Goal: Find specific page/section: Find specific page/section

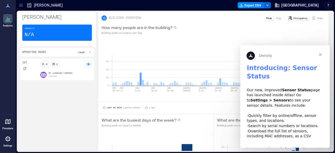
click at [321, 57] on span "Close" at bounding box center [320, 54] width 19 height 19
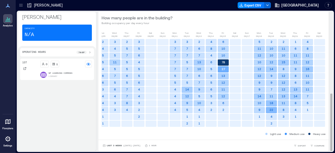
scroll to position [1, 0]
click at [53, 73] on p "NP Learning Commons" at bounding box center [61, 73] width 24 height 3
click at [88, 64] on circle at bounding box center [88, 64] width 1 height 1
click at [89, 64] on circle at bounding box center [88, 64] width 1 height 1
click at [90, 64] on icon at bounding box center [88, 65] width 4 height 2
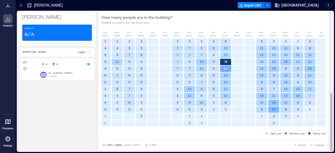
scroll to position [0, 44]
